Goal: Find specific page/section: Find specific page/section

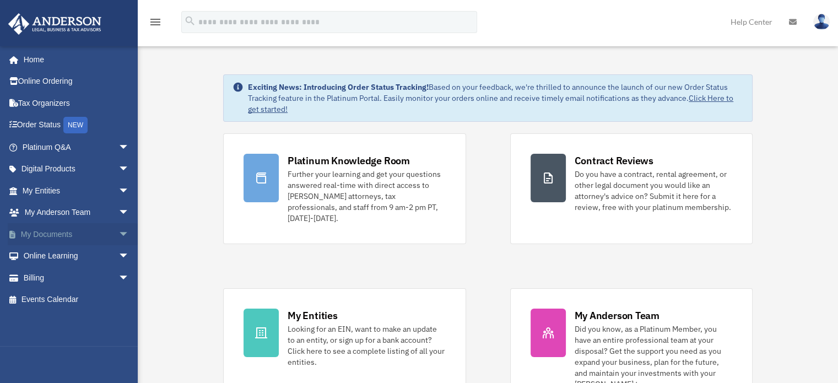
click at [118, 233] on span "arrow_drop_down" at bounding box center [129, 234] width 22 height 23
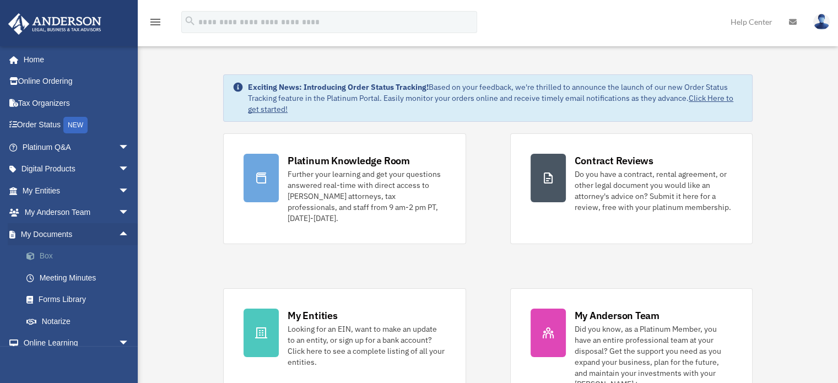
click at [57, 258] on link "Box" at bounding box center [80, 256] width 131 height 22
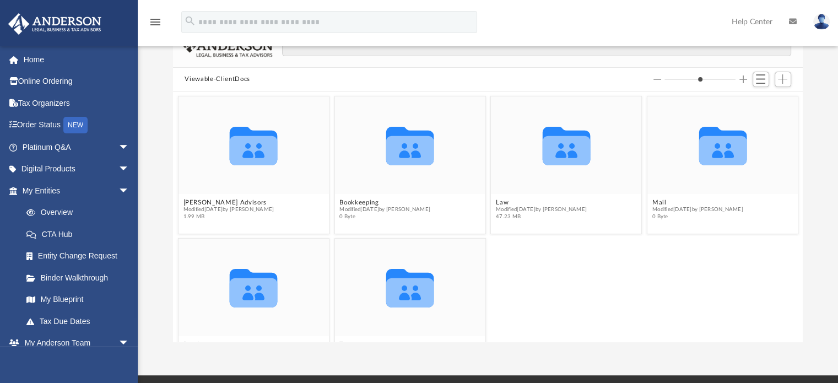
scroll to position [110, 0]
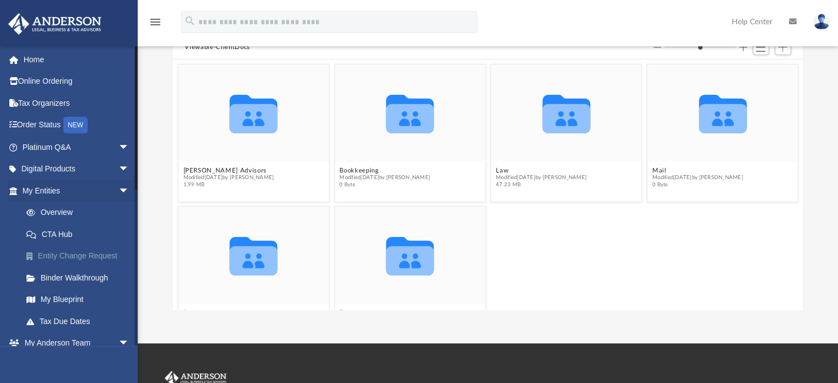
click at [75, 257] on link "Entity Change Request" at bounding box center [80, 256] width 131 height 22
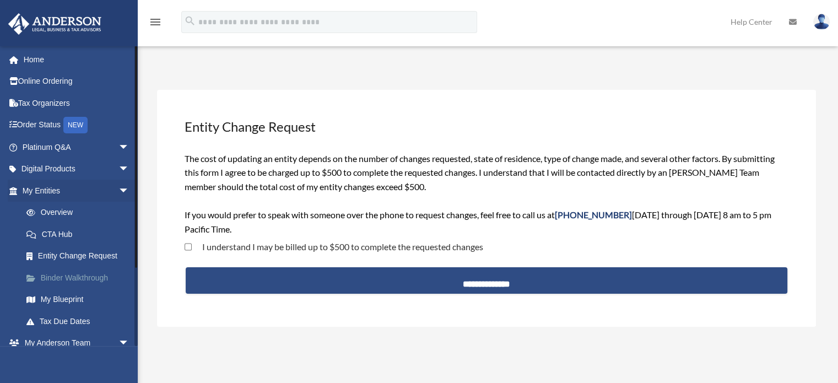
click at [73, 274] on link "Binder Walkthrough" at bounding box center [80, 278] width 131 height 22
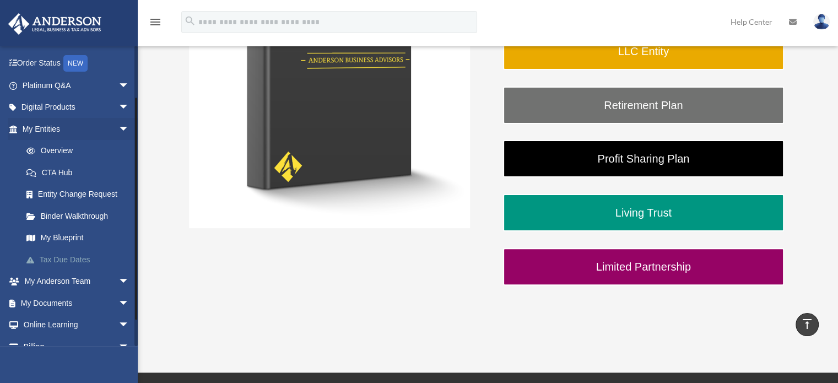
scroll to position [97, 0]
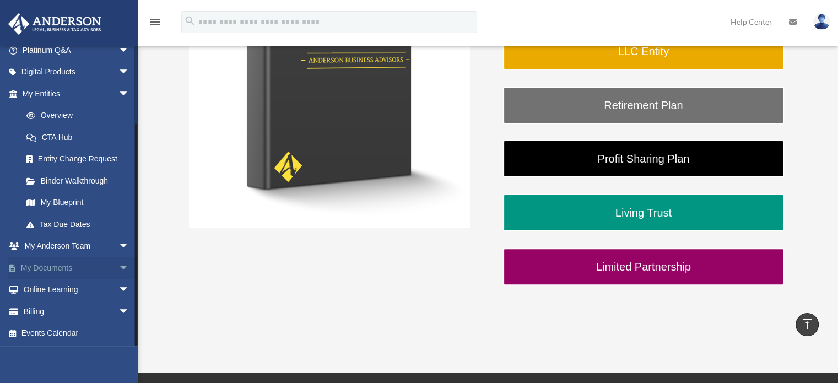
click at [118, 266] on span "arrow_drop_down" at bounding box center [129, 268] width 22 height 23
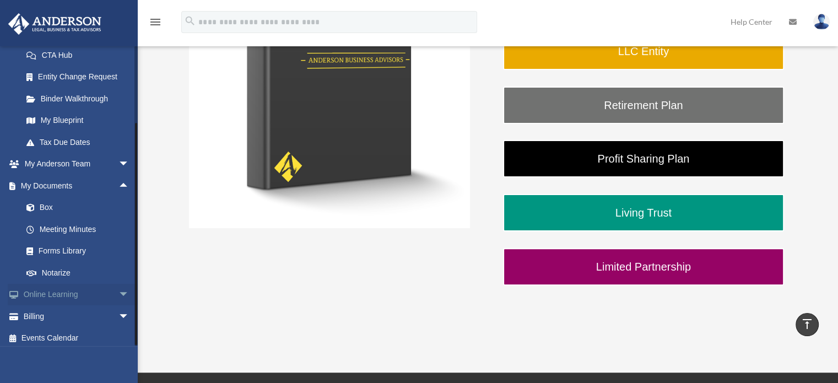
scroll to position [185, 0]
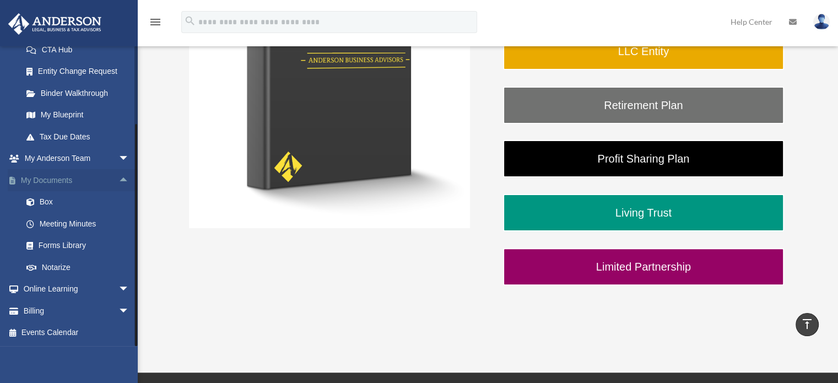
click at [55, 182] on link "My Documents arrow_drop_up" at bounding box center [77, 180] width 138 height 22
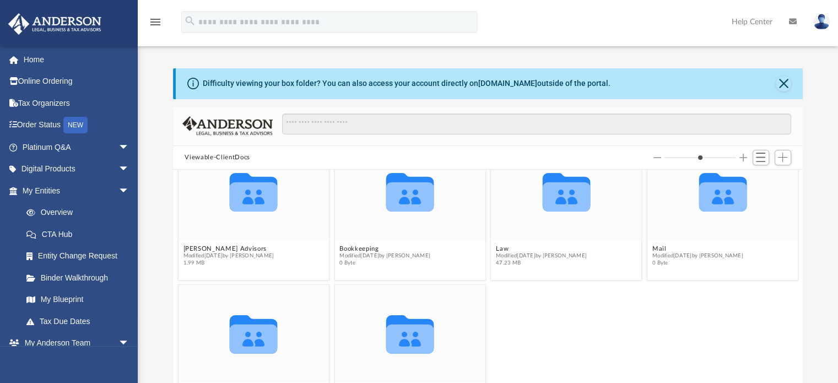
scroll to position [39, 0]
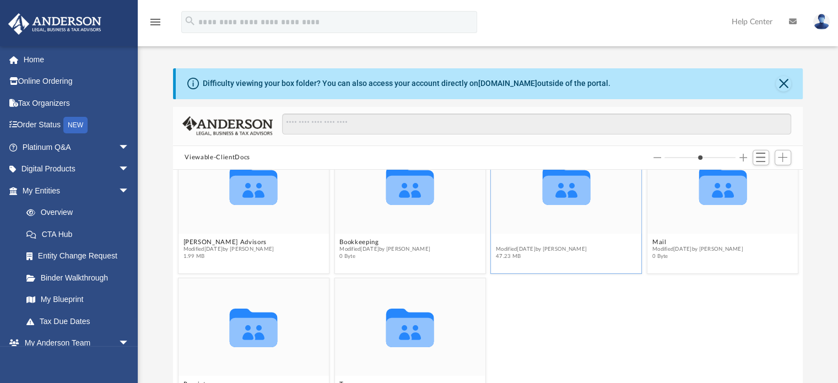
click at [540, 243] on button "Law" at bounding box center [541, 242] width 91 height 7
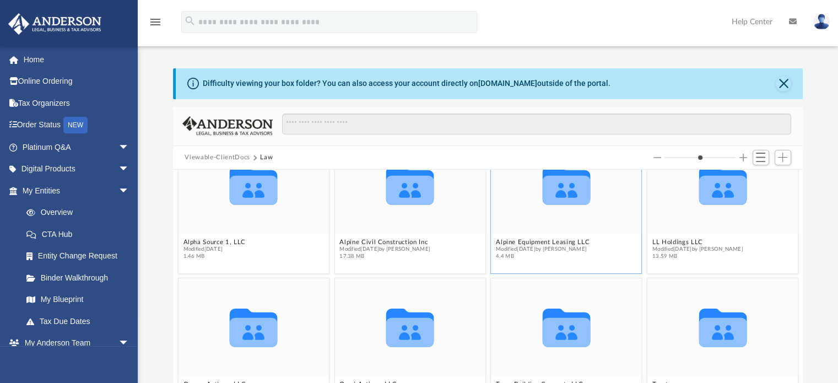
click at [556, 191] on icon "grid" at bounding box center [566, 185] width 48 height 39
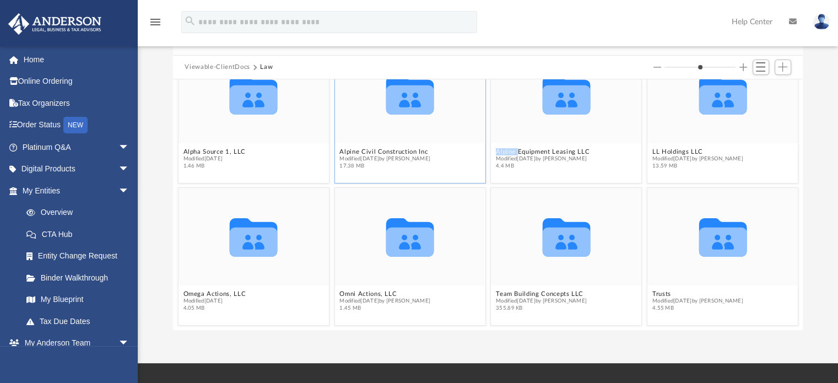
scroll to position [110, 0]
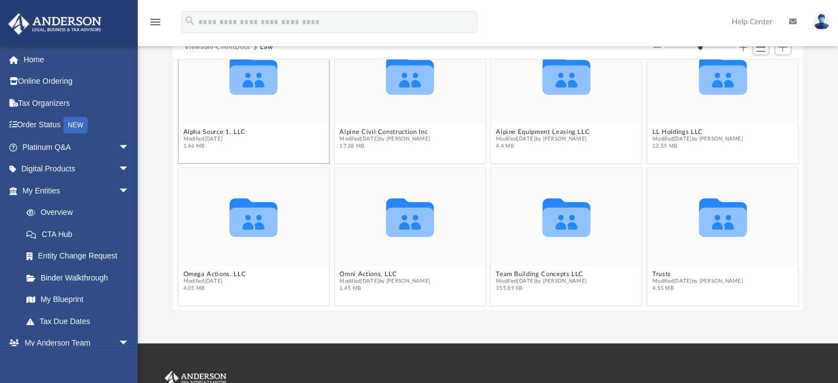
click at [258, 78] on icon "grid" at bounding box center [254, 80] width 48 height 29
click at [283, 126] on figcaption "Alpha Source 1, LLC Modified Mon May 15 2023 1.46 MB" at bounding box center [253, 138] width 150 height 29
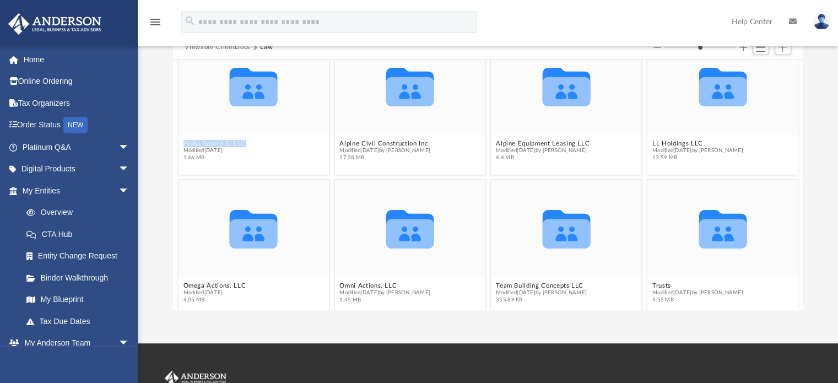
scroll to position [0, 0]
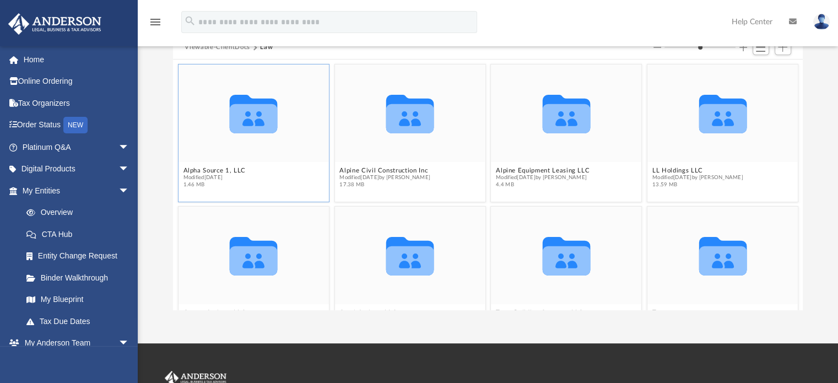
click at [257, 120] on icon "grid" at bounding box center [254, 114] width 48 height 39
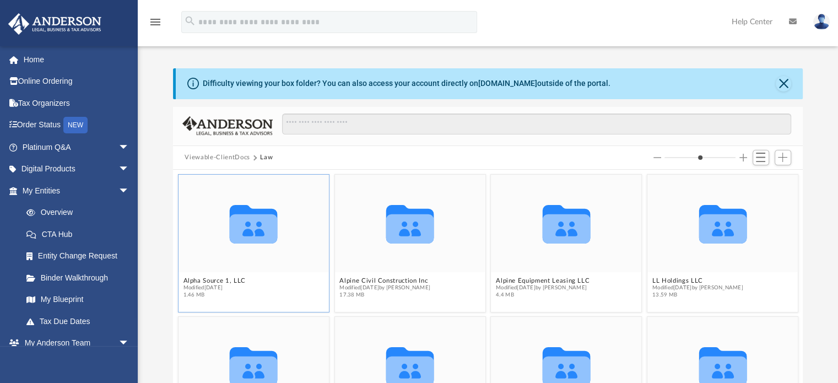
click at [245, 266] on div "Collaborated Folder" at bounding box center [253, 223] width 150 height 97
drag, startPoint x: 283, startPoint y: 255, endPoint x: 203, endPoint y: 237, distance: 81.9
click at [203, 237] on div "Collaborated Folder" at bounding box center [253, 223] width 150 height 97
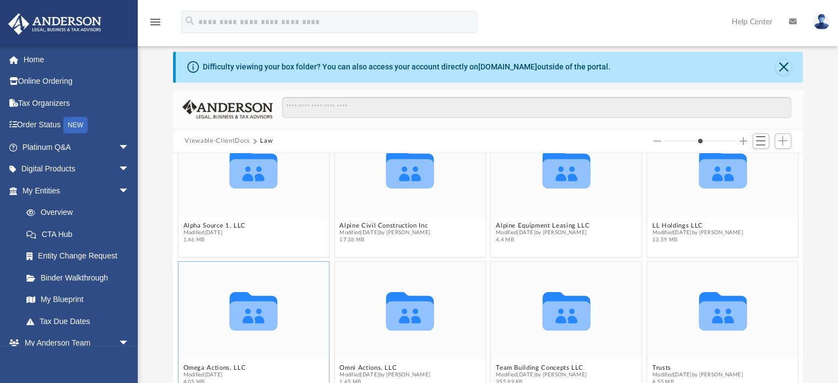
scroll to position [55, 0]
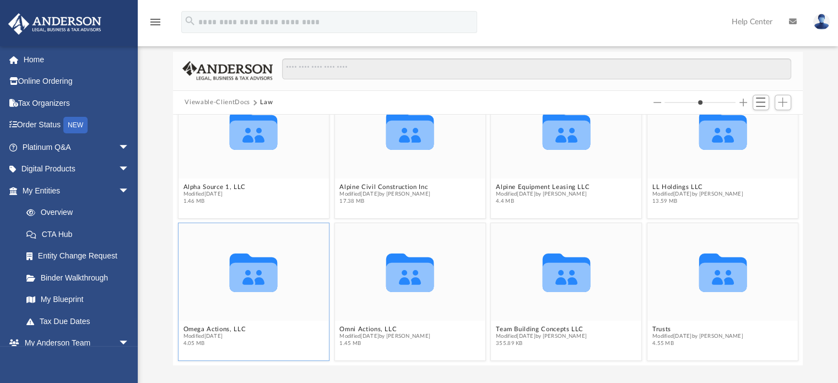
click at [254, 278] on icon "grid" at bounding box center [254, 272] width 48 height 39
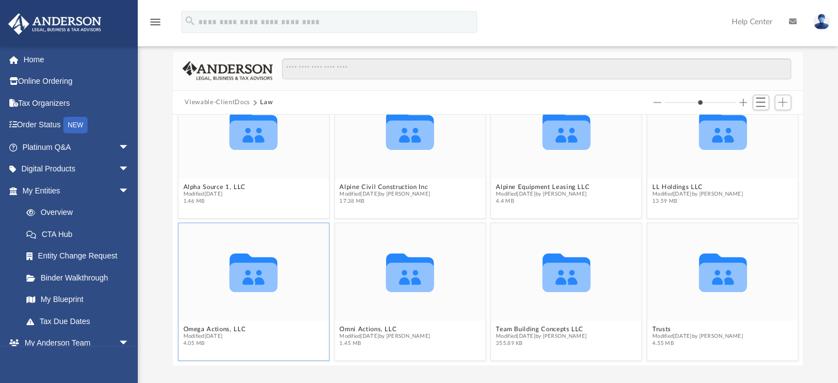
drag, startPoint x: 254, startPoint y: 278, endPoint x: 205, endPoint y: 256, distance: 53.2
click at [205, 256] on div "Collaborated Folder" at bounding box center [253, 271] width 150 height 97
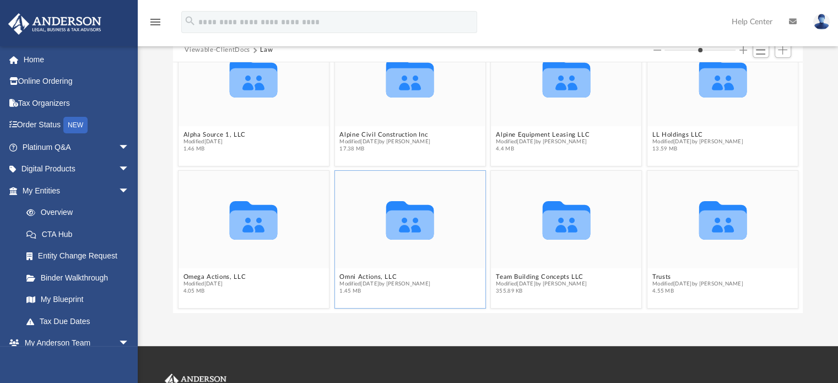
scroll to position [102, 0]
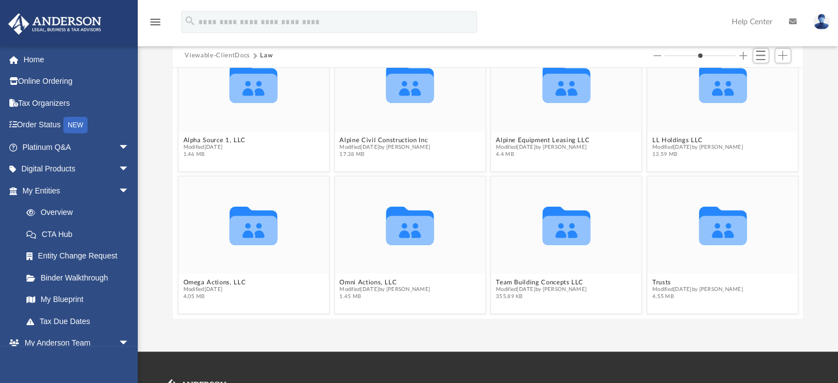
click at [817, 21] on img at bounding box center [821, 22] width 17 height 16
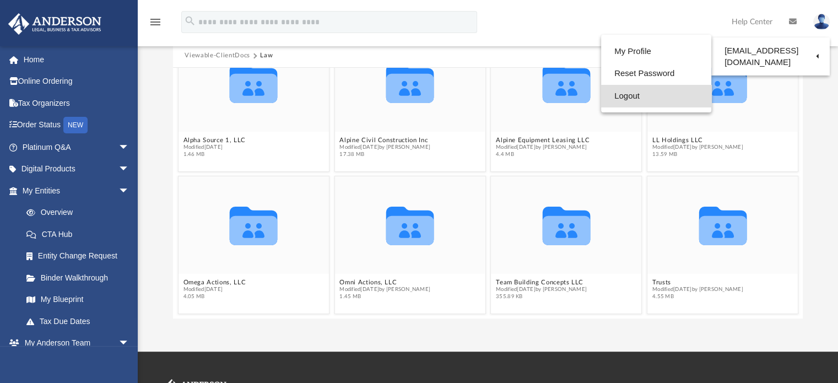
click at [626, 99] on link "Logout" at bounding box center [656, 96] width 110 height 23
